Goal: Task Accomplishment & Management: Use online tool/utility

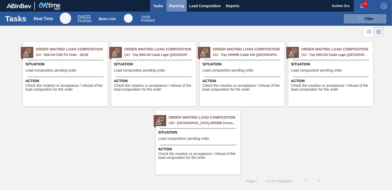
click at [176, 5] on span "Planning" at bounding box center [176, 6] width 15 height 6
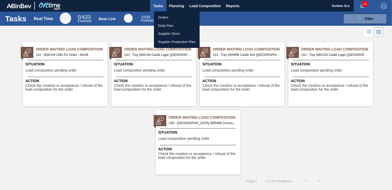
click at [175, 17] on li "Orders" at bounding box center [177, 17] width 46 height 8
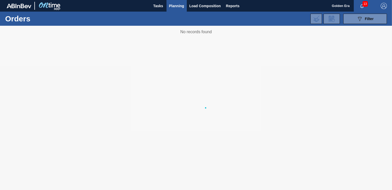
click at [366, 18] on span "Filter" at bounding box center [369, 19] width 9 height 4
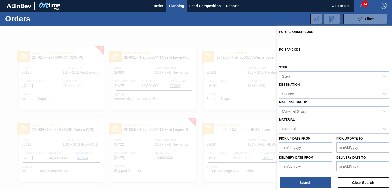
click at [286, 42] on input "text" at bounding box center [334, 41] width 110 height 10
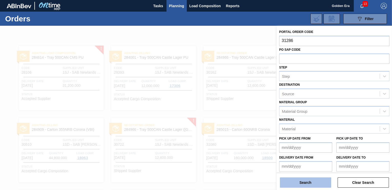
type input "31286"
click at [294, 184] on button "Search" at bounding box center [305, 182] width 51 height 10
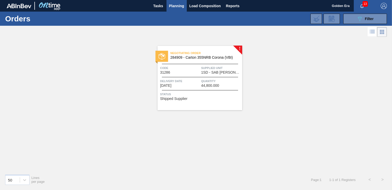
click at [214, 88] on div "Negotiating Order 284909 - [GEOGRAPHIC_DATA] 355NRB Corona (VBI) Code 31286 Sup…" at bounding box center [200, 78] width 85 height 64
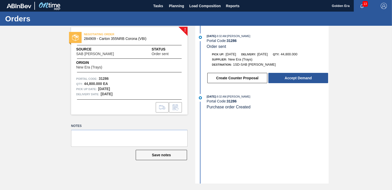
click at [306, 83] on div "Create Counter Proposal Accept Demand" at bounding box center [268, 77] width 122 height 11
click at [306, 81] on button "Accept Demand" at bounding box center [299, 78] width 60 height 10
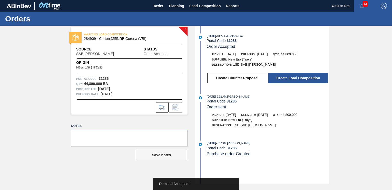
click at [306, 81] on button "Create Load Composition" at bounding box center [299, 78] width 60 height 10
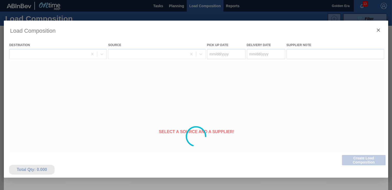
type Date "[DATE]"
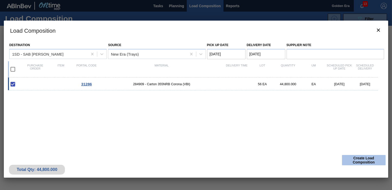
click at [354, 160] on button "Create Load Composition" at bounding box center [364, 160] width 44 height 10
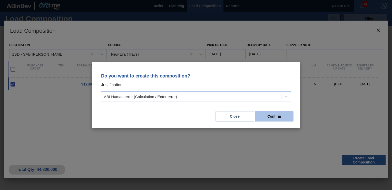
click at [282, 119] on button "Confirm" at bounding box center [274, 116] width 39 height 10
